Goal: Task Accomplishment & Management: Manage account settings

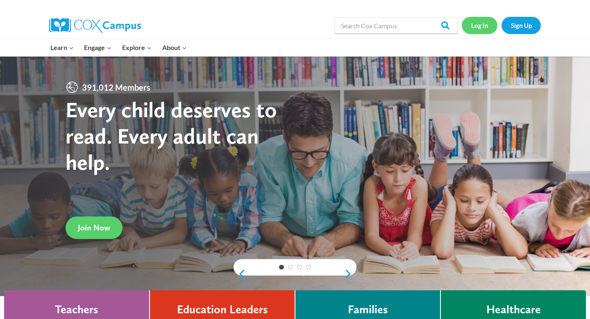
click at [480, 27] on link "Log In" at bounding box center [480, 25] width 36 height 17
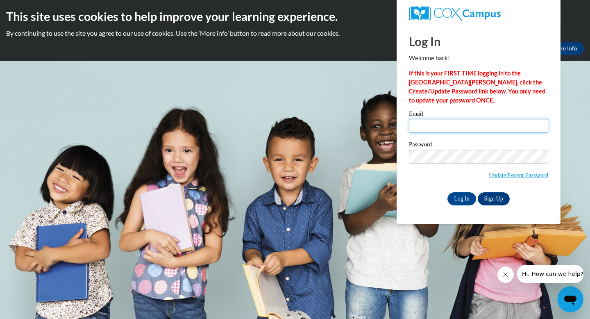
click at [450, 130] on input "Email" at bounding box center [478, 126] width 139 height 14
type input "mehenderson@starkvillesd.com"
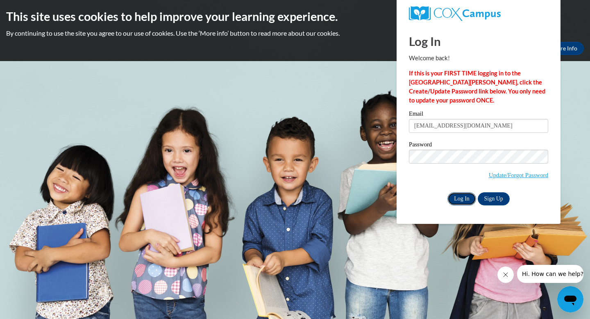
click at [462, 195] on input "Log In" at bounding box center [462, 198] width 29 height 13
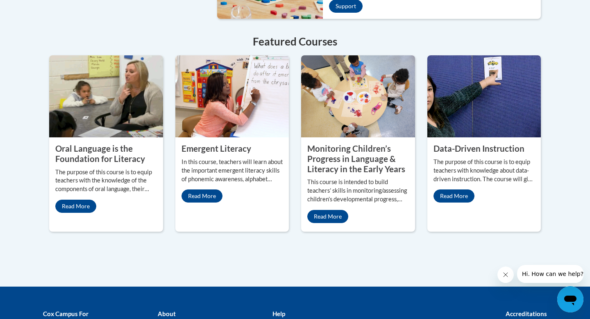
scroll to position [729, 0]
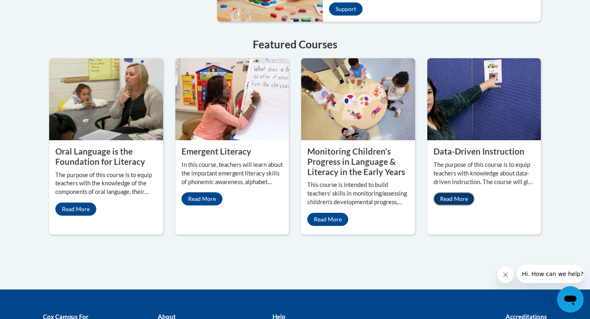
click at [458, 192] on link "Read More" at bounding box center [454, 198] width 41 height 13
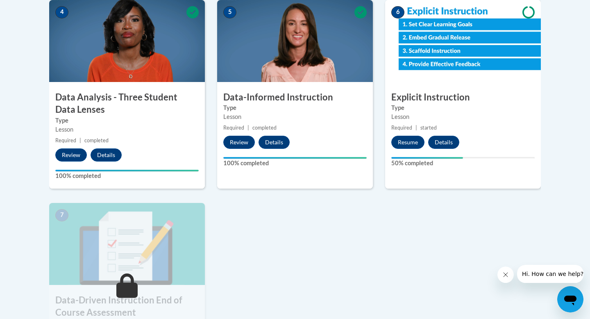
scroll to position [499, 0]
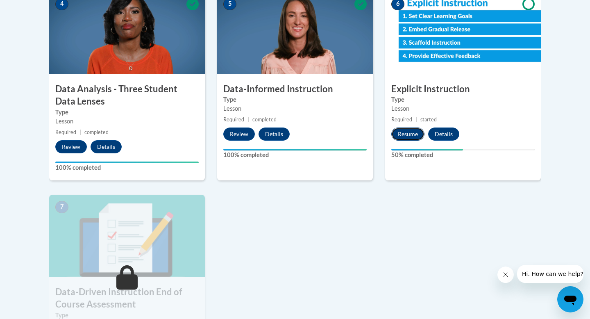
click at [407, 138] on button "Resume" at bounding box center [407, 133] width 33 height 13
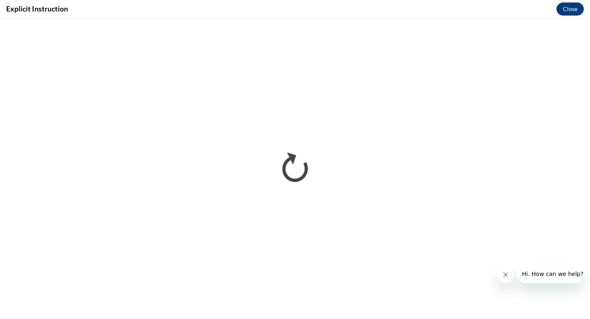
scroll to position [0, 0]
